Goal: Navigation & Orientation: Find specific page/section

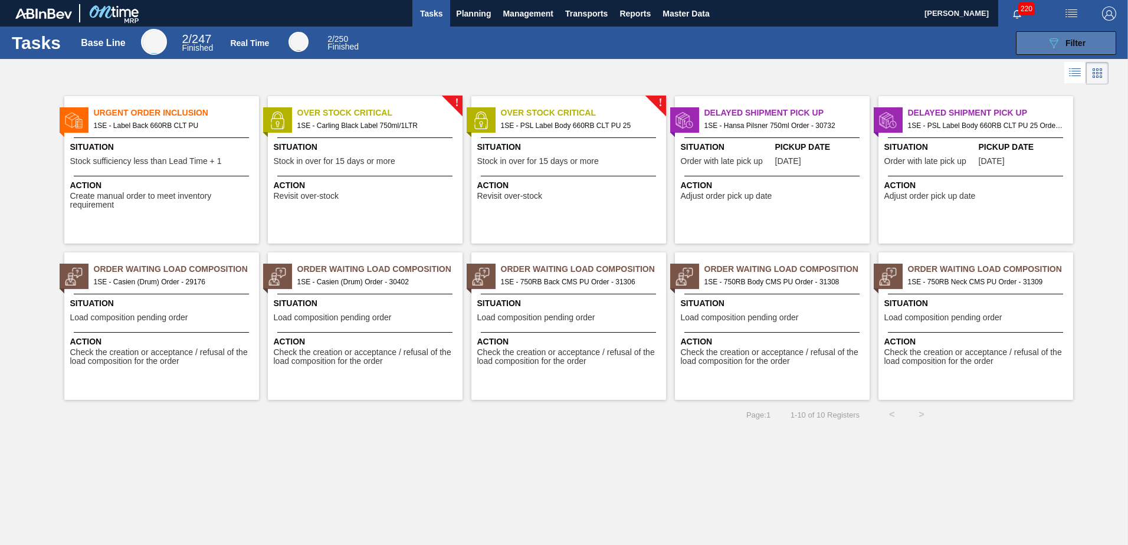
click at [1082, 44] on span "Filter" at bounding box center [1076, 42] width 20 height 9
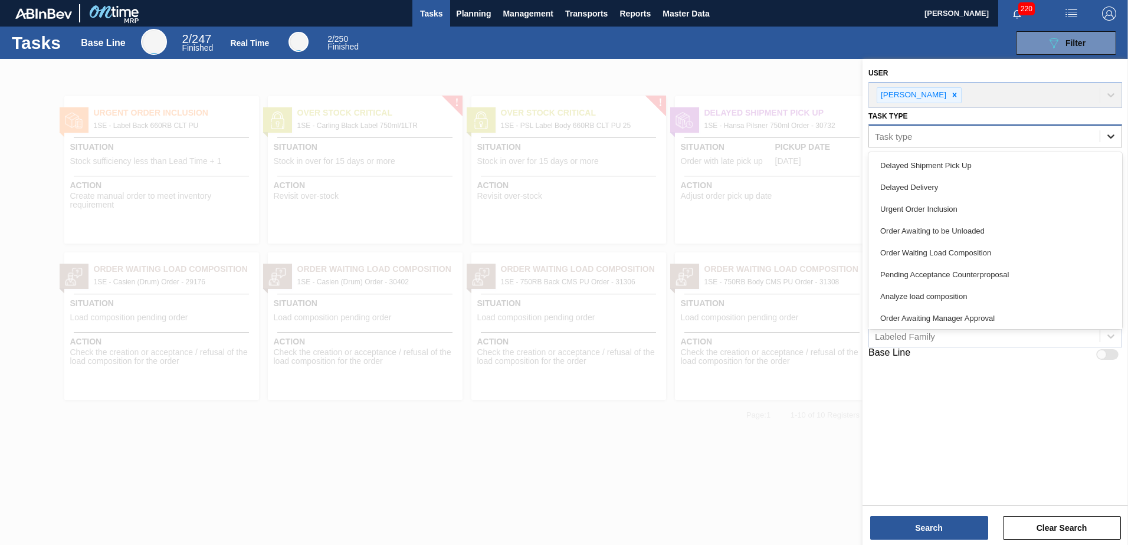
click at [1109, 135] on icon at bounding box center [1111, 137] width 7 height 4
click at [1111, 141] on icon at bounding box center [1111, 136] width 12 height 12
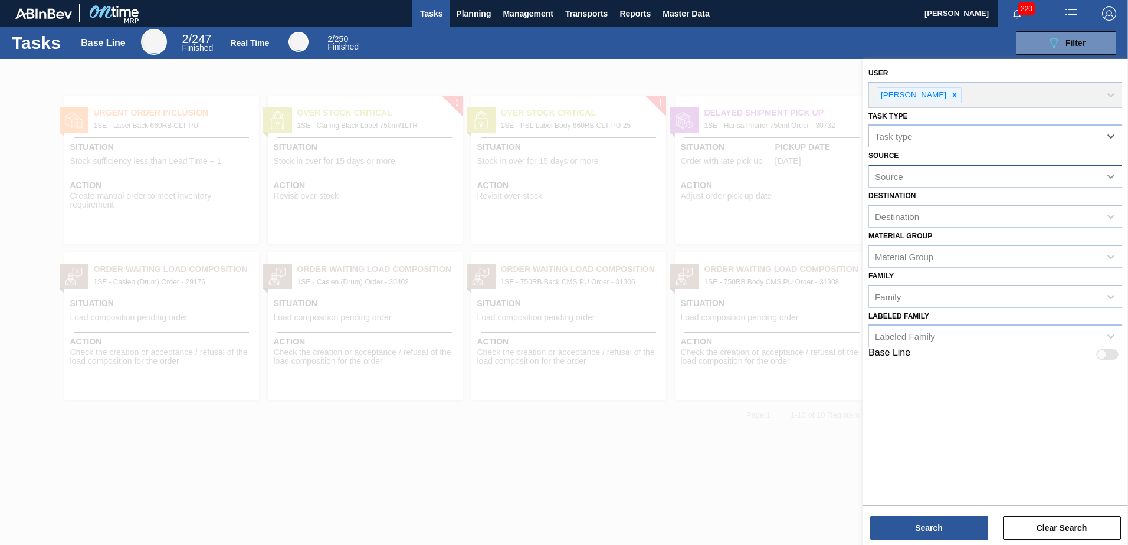
click at [1110, 181] on icon at bounding box center [1111, 177] width 12 height 12
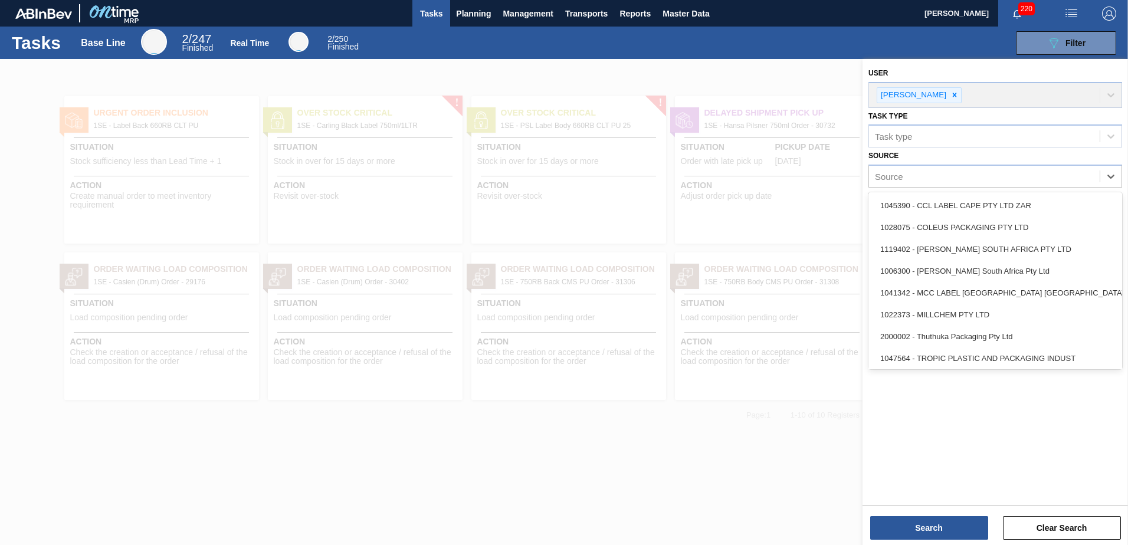
click at [1116, 94] on div "User [PERSON_NAME]" at bounding box center [996, 86] width 254 height 43
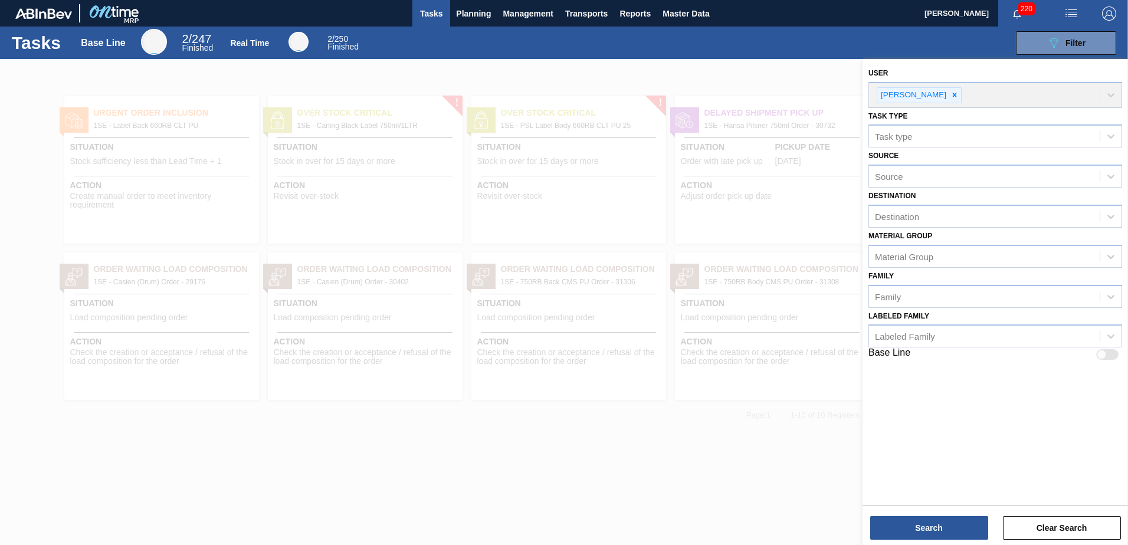
click at [697, 441] on div at bounding box center [564, 331] width 1128 height 545
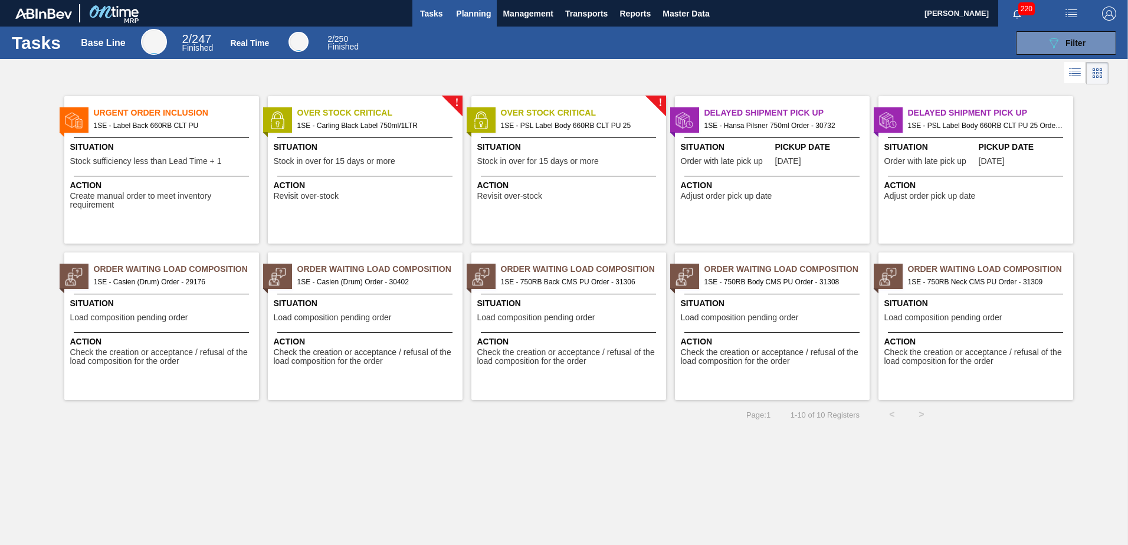
click at [468, 17] on span "Planning" at bounding box center [473, 13] width 35 height 14
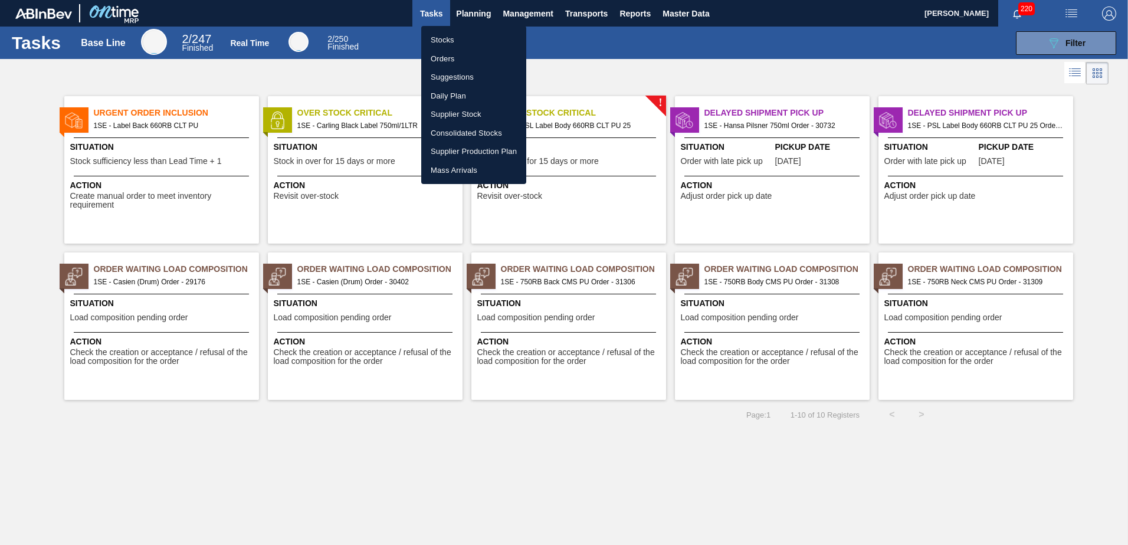
click at [449, 40] on li "Stocks" at bounding box center [473, 40] width 105 height 19
checkbox input "true"
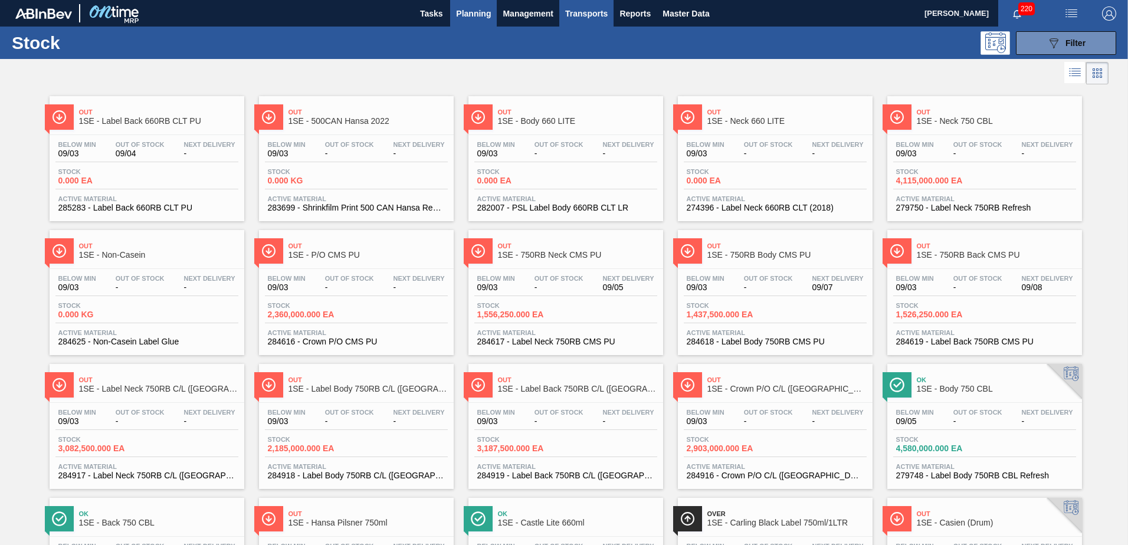
click at [566, 8] on span "Transports" at bounding box center [586, 13] width 42 height 14
click at [541, 12] on div at bounding box center [564, 272] width 1128 height 545
click at [479, 14] on span "Planning" at bounding box center [473, 13] width 35 height 14
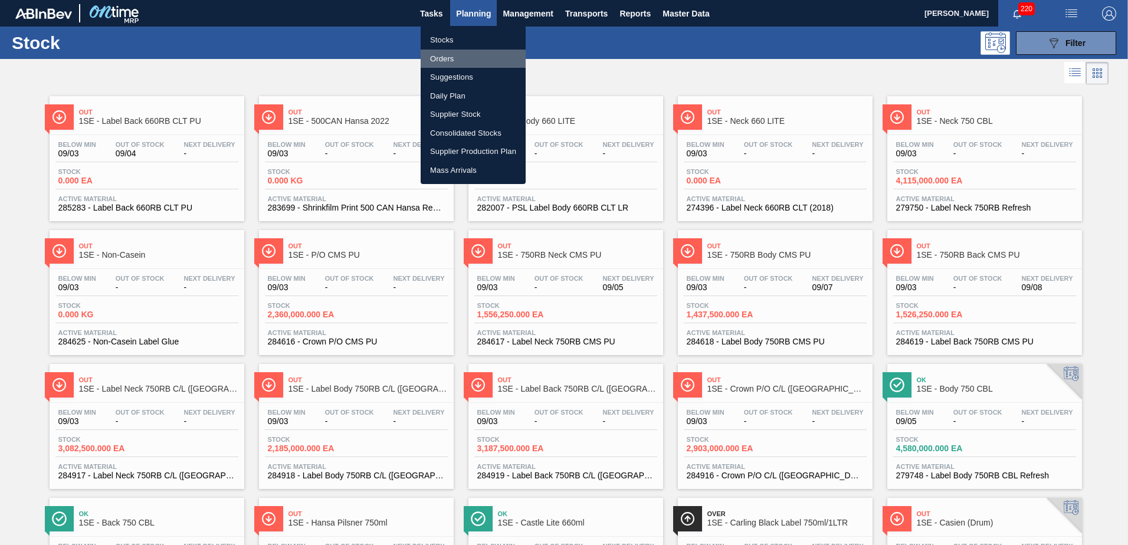
click at [451, 60] on li "Orders" at bounding box center [473, 59] width 105 height 19
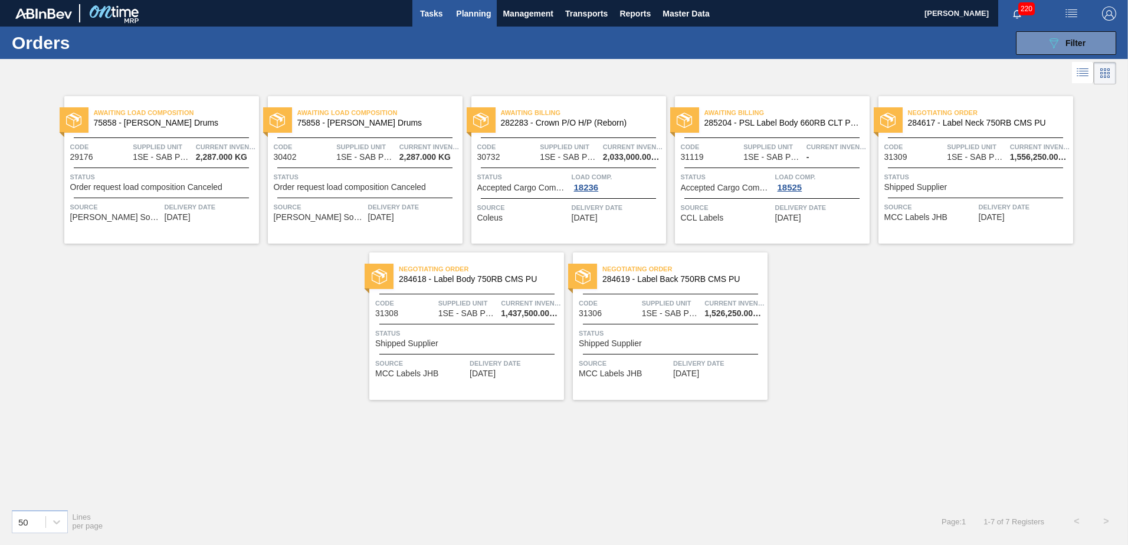
click at [439, 18] on span "Tasks" at bounding box center [431, 13] width 26 height 14
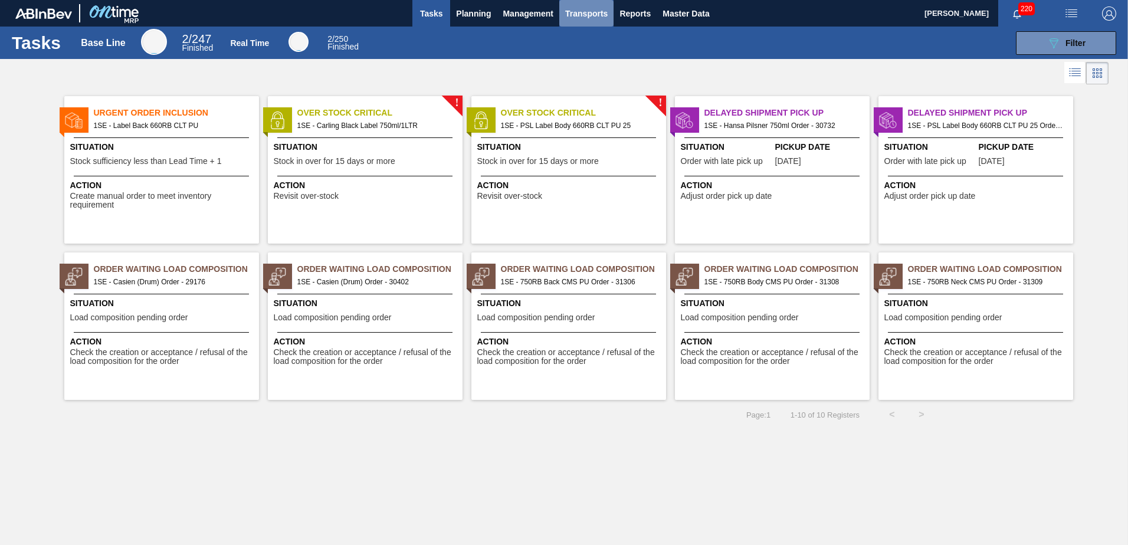
click at [582, 20] on span "Transports" at bounding box center [586, 13] width 42 height 14
click at [577, 61] on li "Load Optimization" at bounding box center [586, 59] width 82 height 19
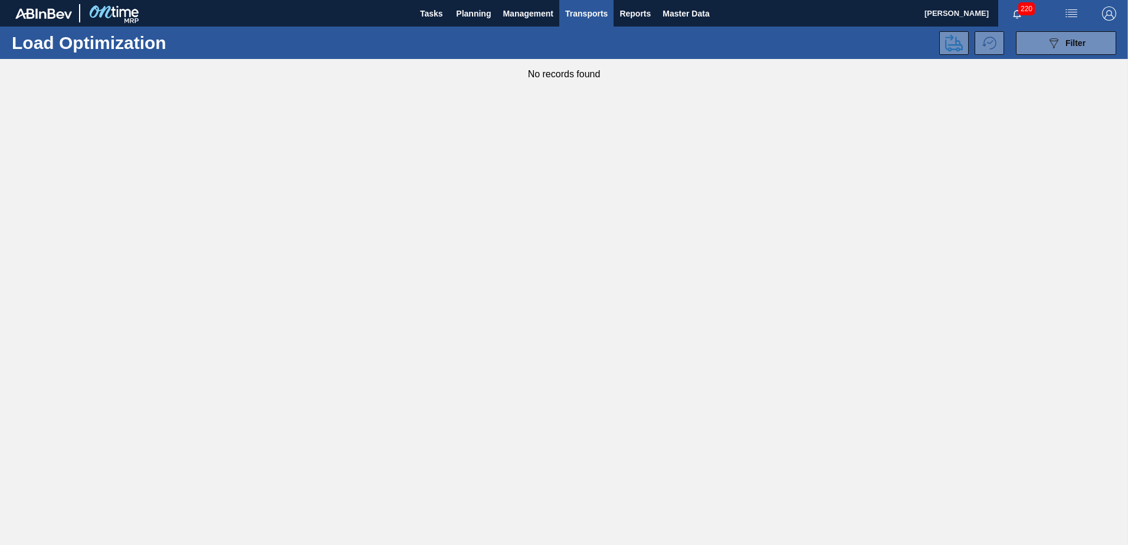
click at [582, 17] on span "Transports" at bounding box center [586, 13] width 42 height 14
click at [581, 38] on li "Load Composition" at bounding box center [586, 40] width 82 height 19
click at [670, 14] on span "Master Data" at bounding box center [686, 13] width 47 height 14
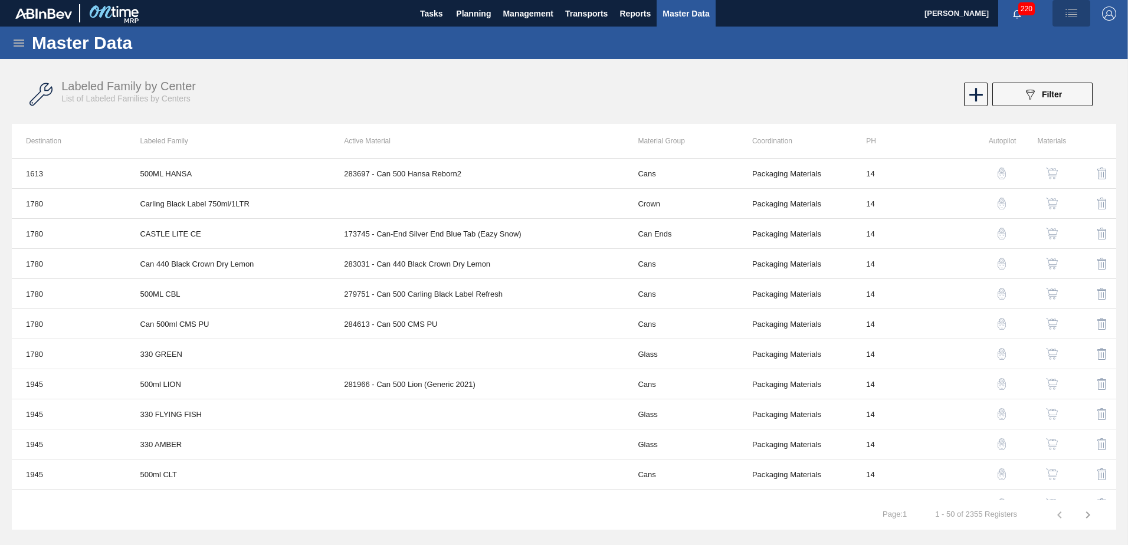
click at [1065, 13] on img "button" at bounding box center [1072, 13] width 14 height 14
click at [978, 94] on div at bounding box center [564, 272] width 1128 height 545
click at [978, 94] on icon at bounding box center [977, 95] width 14 height 14
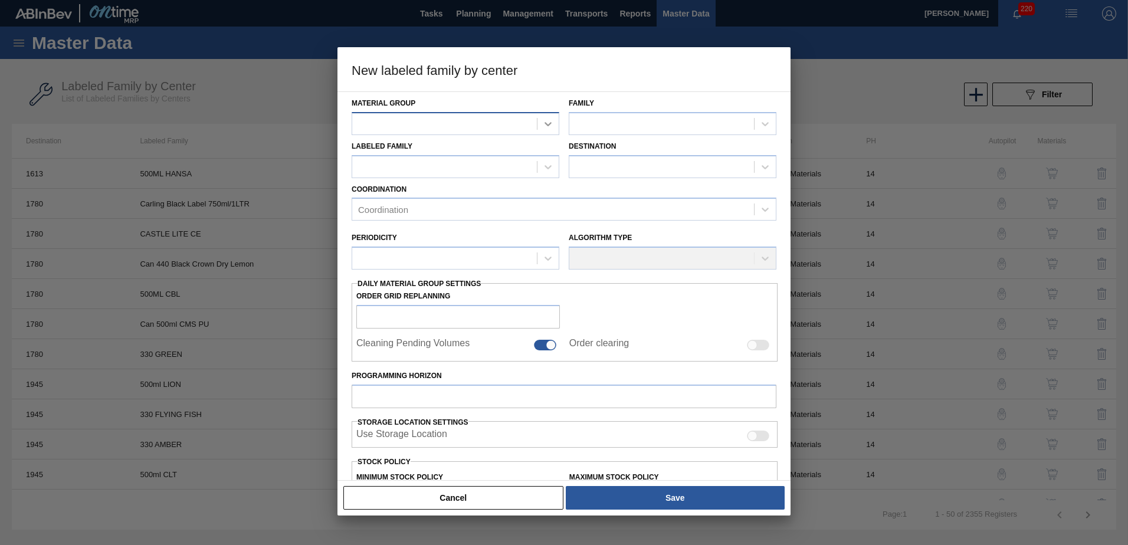
click at [554, 127] on div at bounding box center [548, 123] width 21 height 21
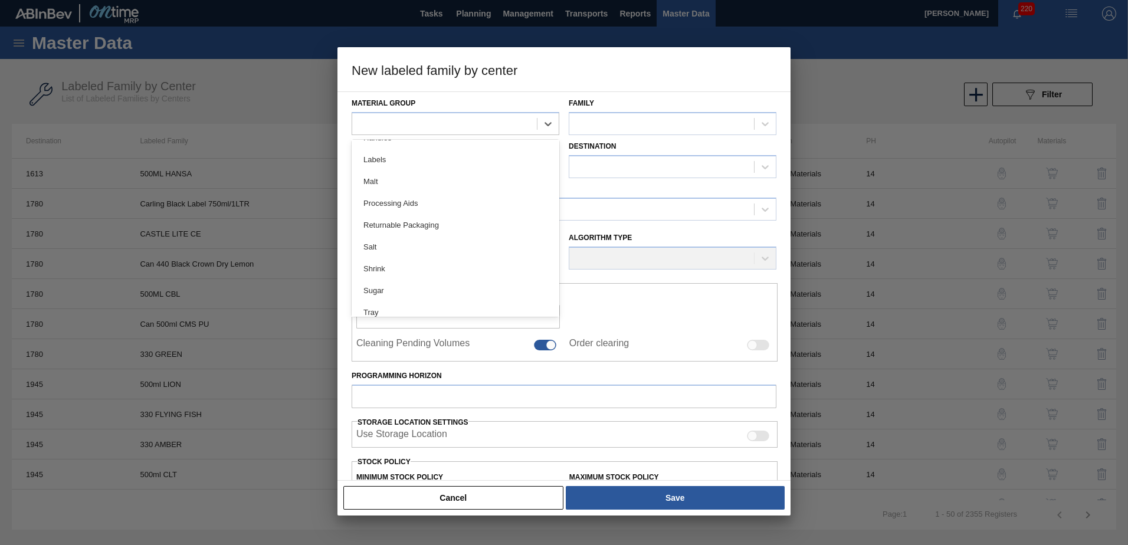
scroll to position [439, 0]
click at [302, 149] on div at bounding box center [564, 272] width 1128 height 545
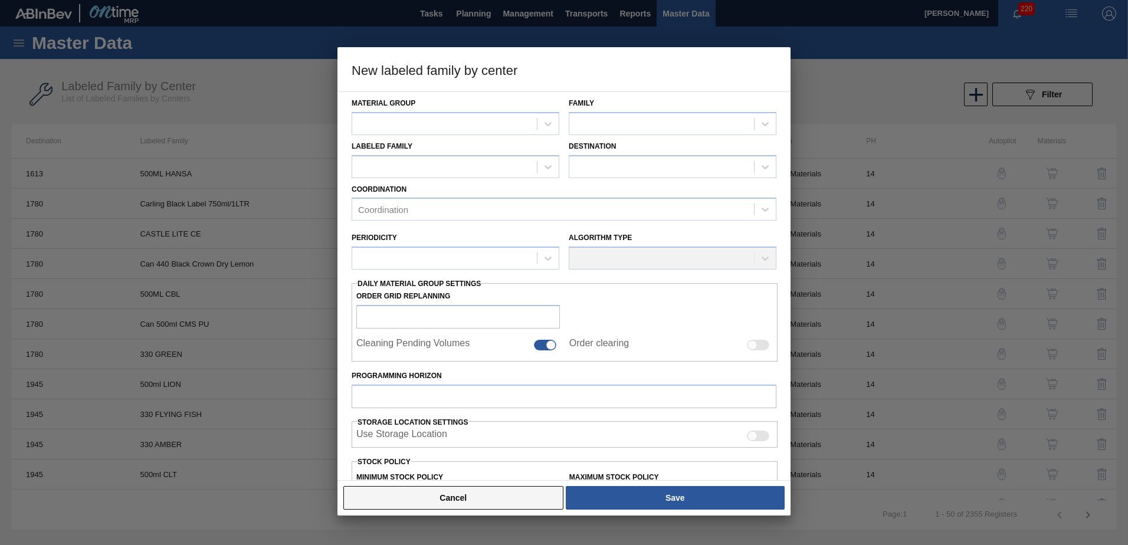
click at [508, 490] on button "Cancel" at bounding box center [453, 498] width 220 height 24
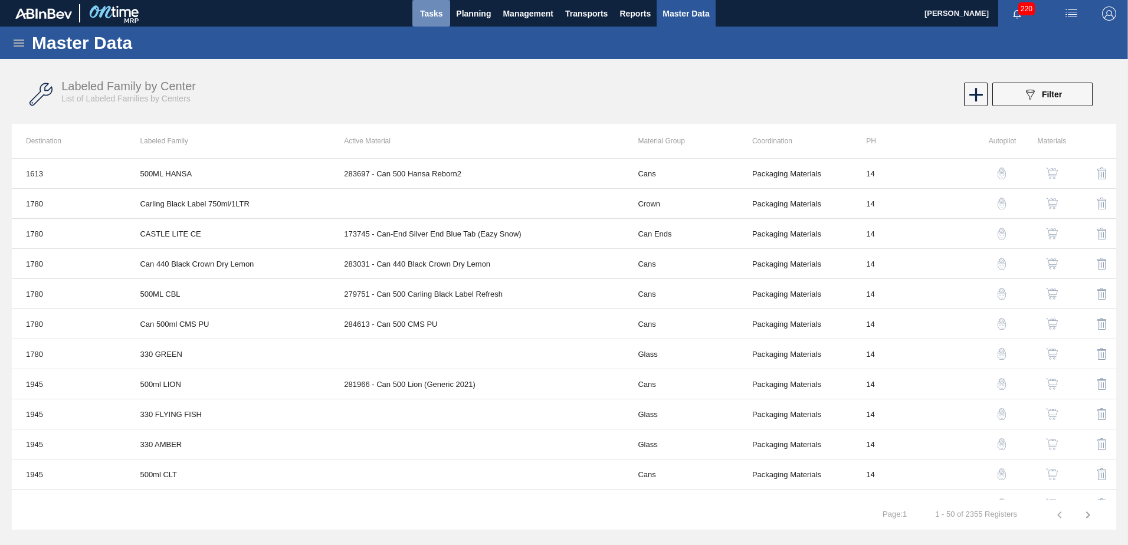
click at [434, 12] on span "Tasks" at bounding box center [431, 13] width 26 height 14
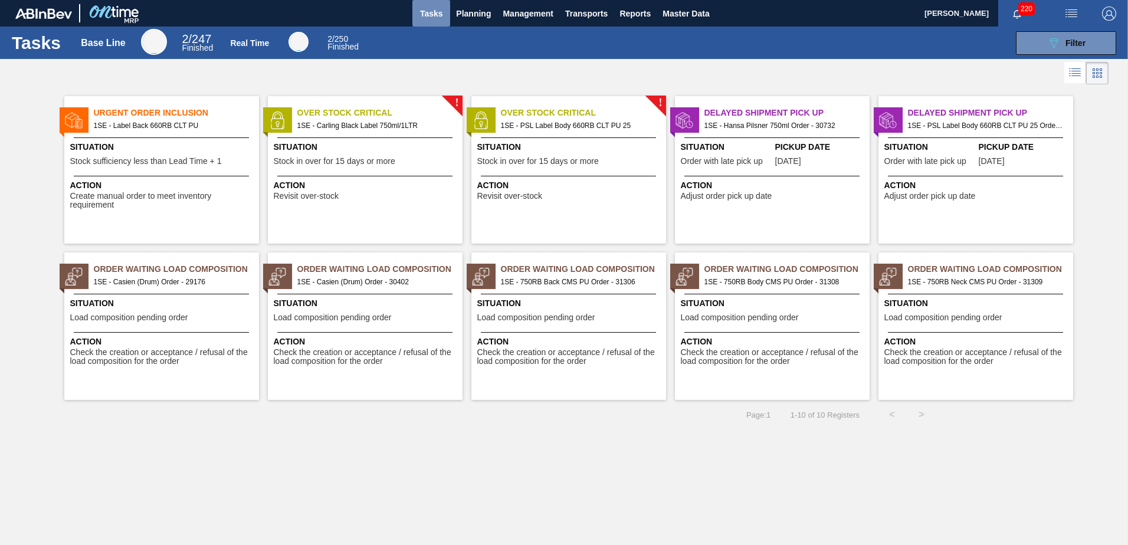
click at [436, 21] on button "Tasks" at bounding box center [431, 13] width 38 height 27
click at [436, 20] on span "Tasks" at bounding box center [431, 13] width 26 height 14
click at [338, 43] on span "Finished" at bounding box center [342, 46] width 31 height 9
click at [1027, 6] on span "220" at bounding box center [1026, 8] width 17 height 13
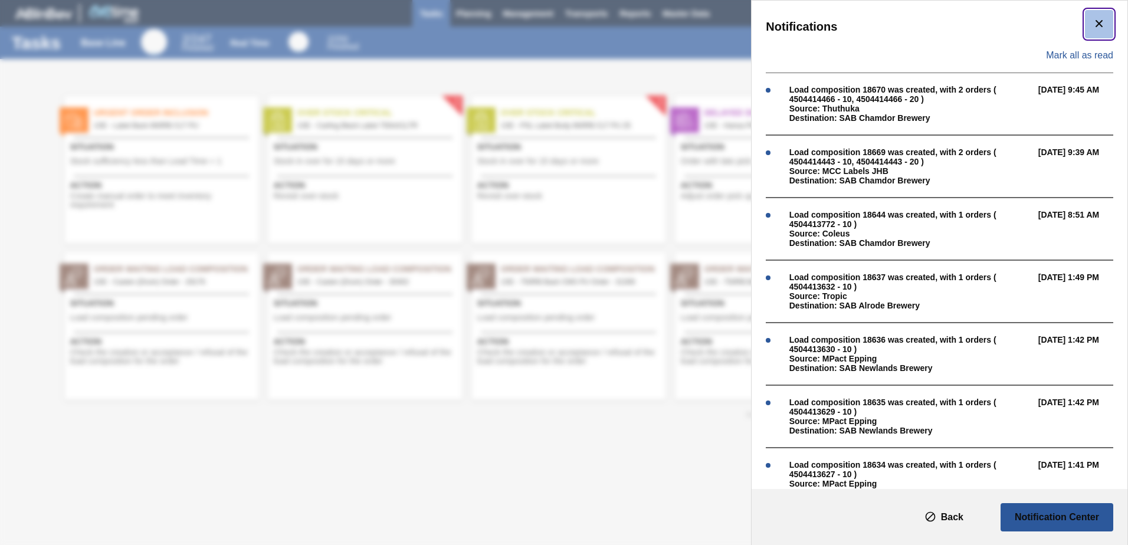
click at [1099, 26] on icon "botão de ícone" at bounding box center [1099, 24] width 14 height 14
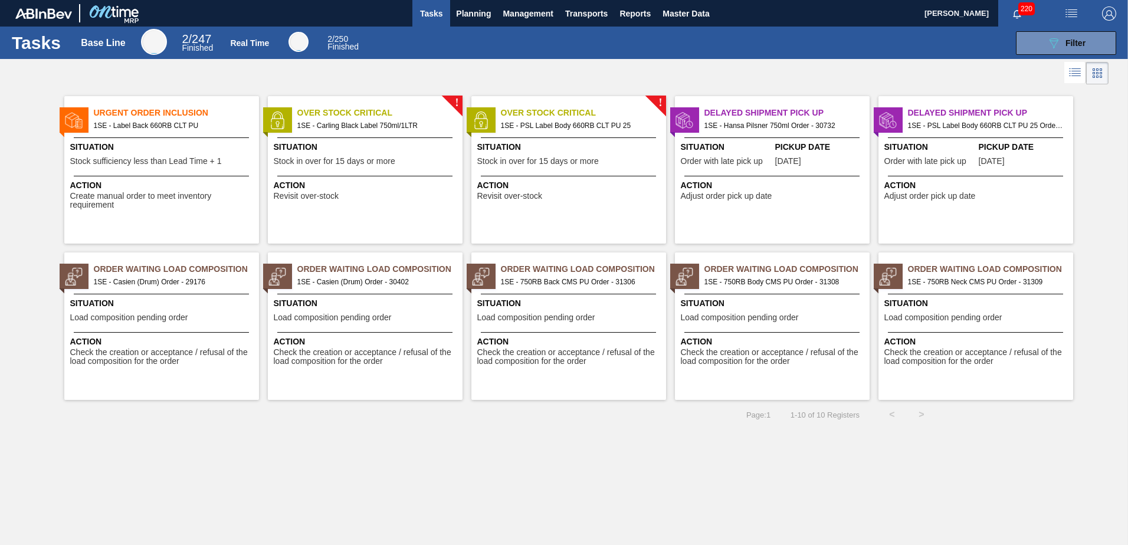
click at [1076, 71] on icon at bounding box center [1076, 71] width 9 height 1
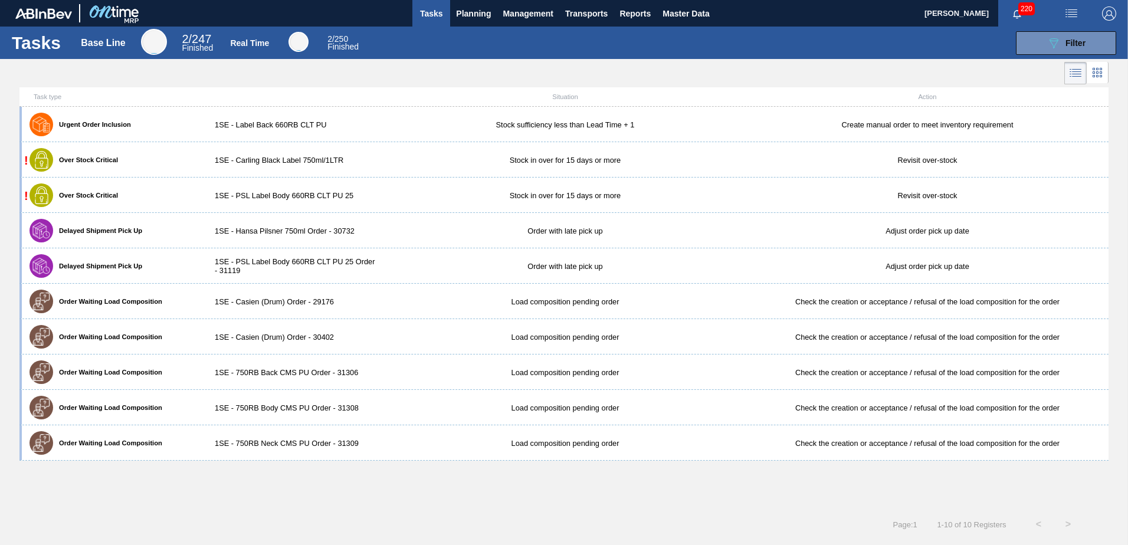
click at [1094, 72] on icon at bounding box center [1094, 72] width 2 height 2
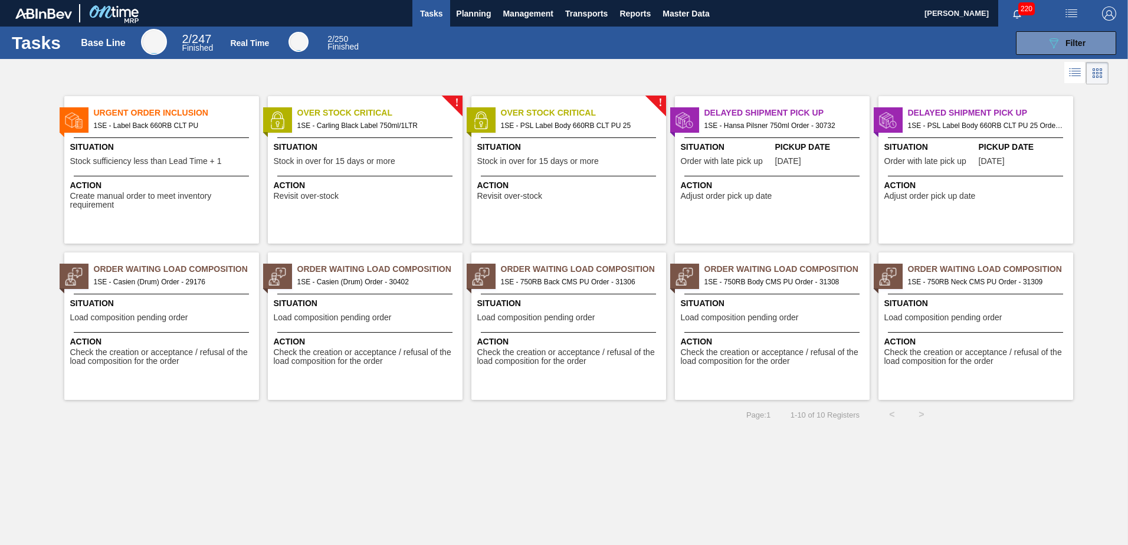
click at [1094, 72] on icon at bounding box center [1094, 73] width 2 height 2
click at [110, 15] on img at bounding box center [113, 13] width 57 height 27
